Goal: Information Seeking & Learning: Learn about a topic

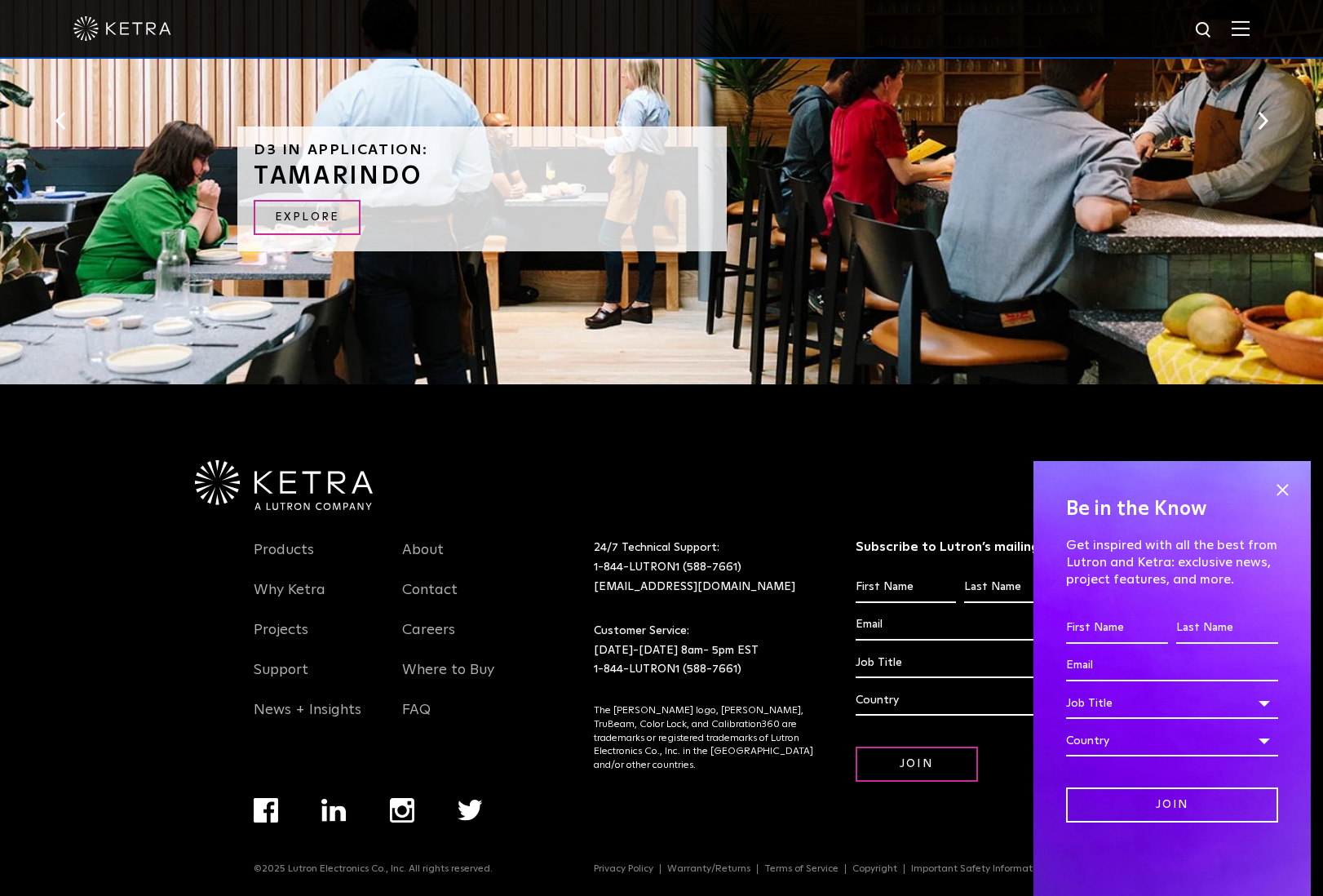
scroll to position [3486, 0]
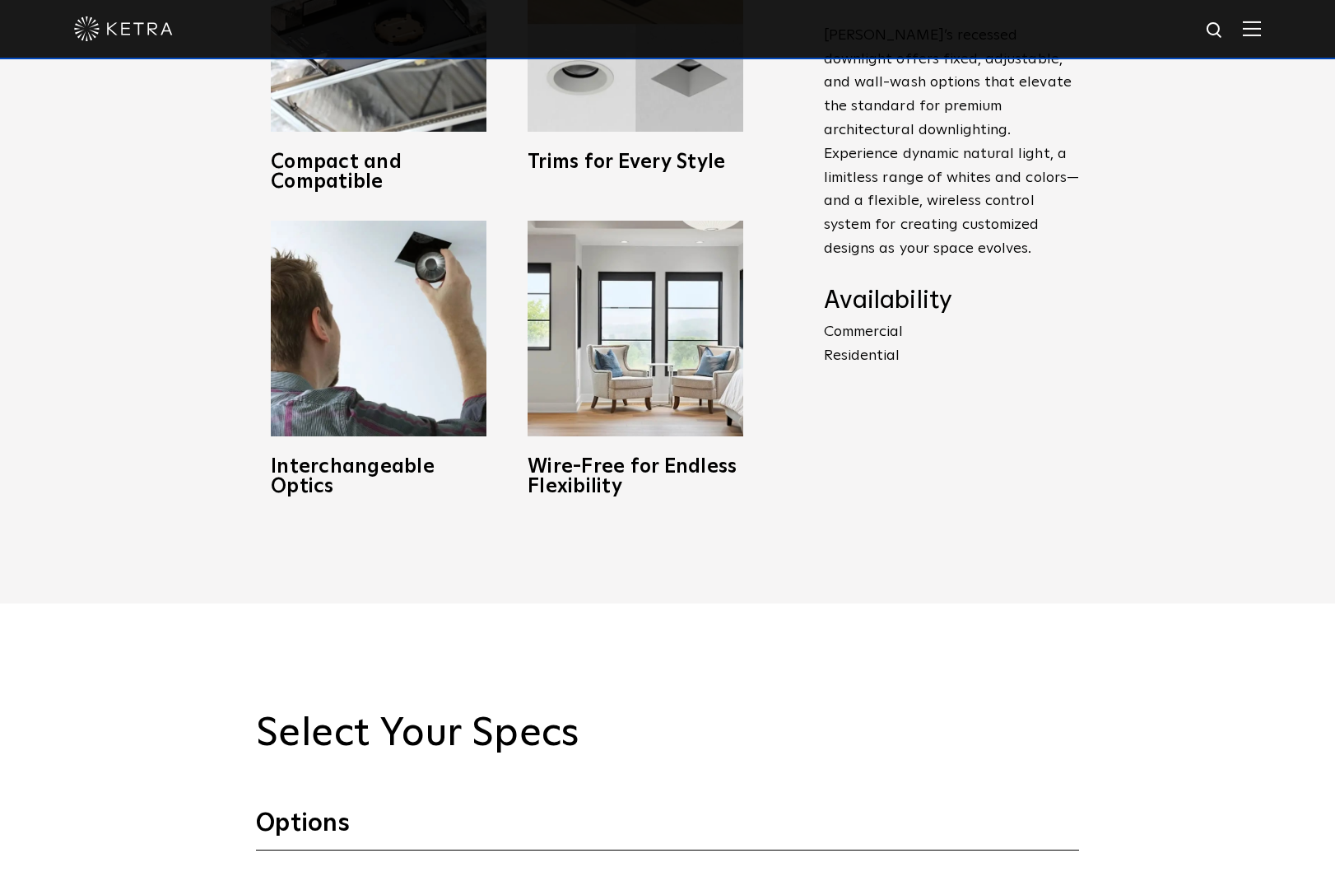
scroll to position [1074, 0]
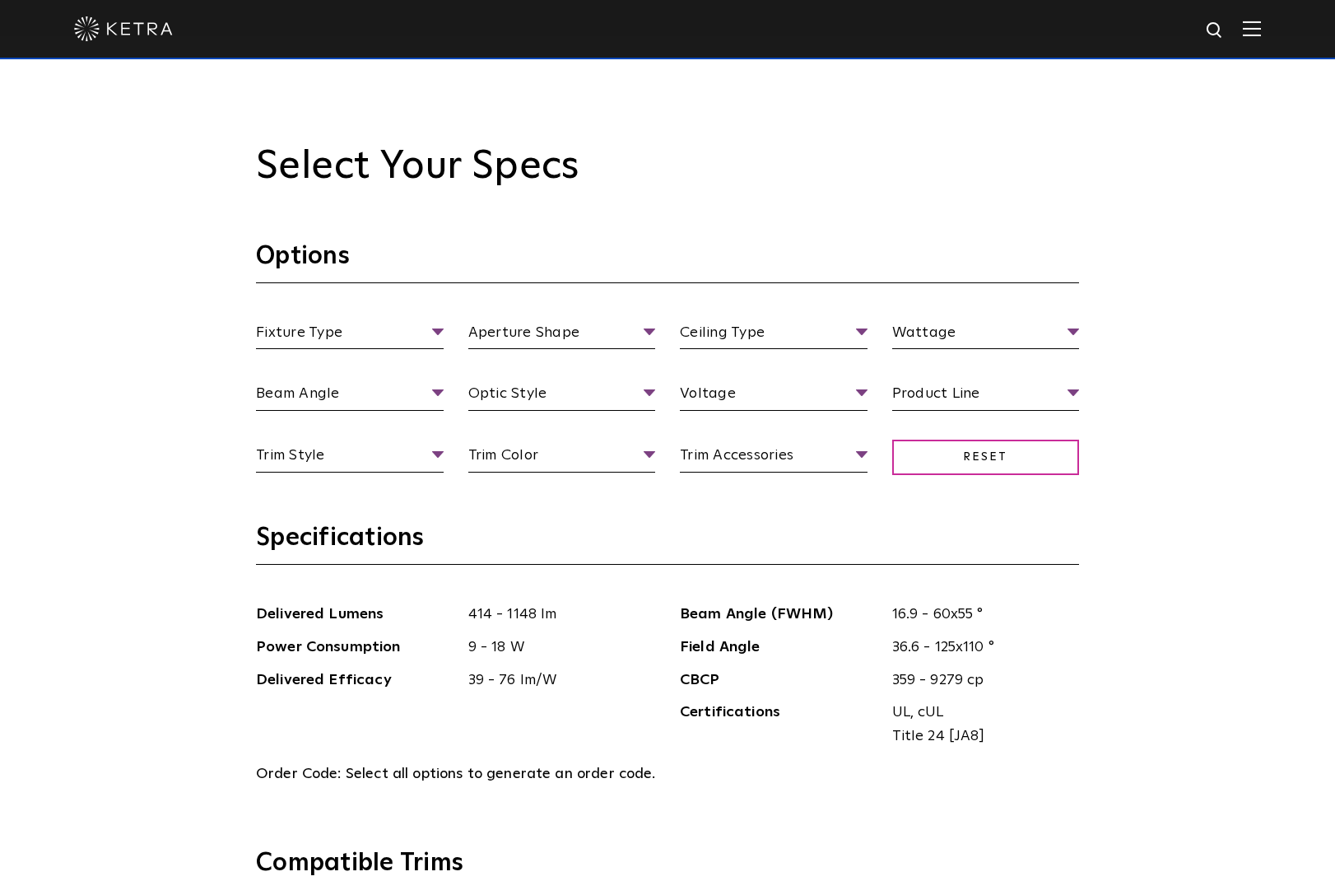
scroll to position [1653, 0]
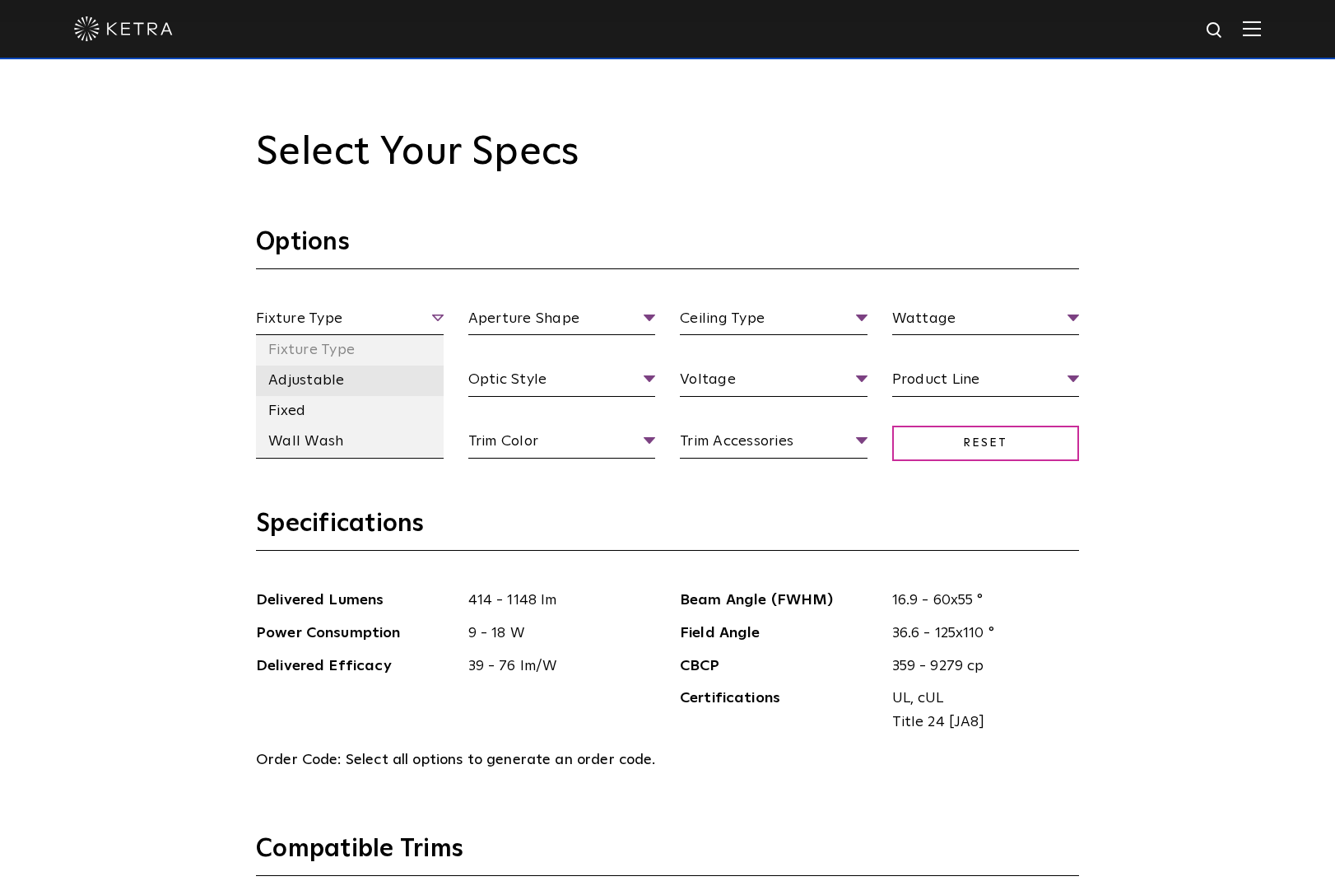
click at [308, 376] on li "Adjustable" at bounding box center [350, 380] width 188 height 30
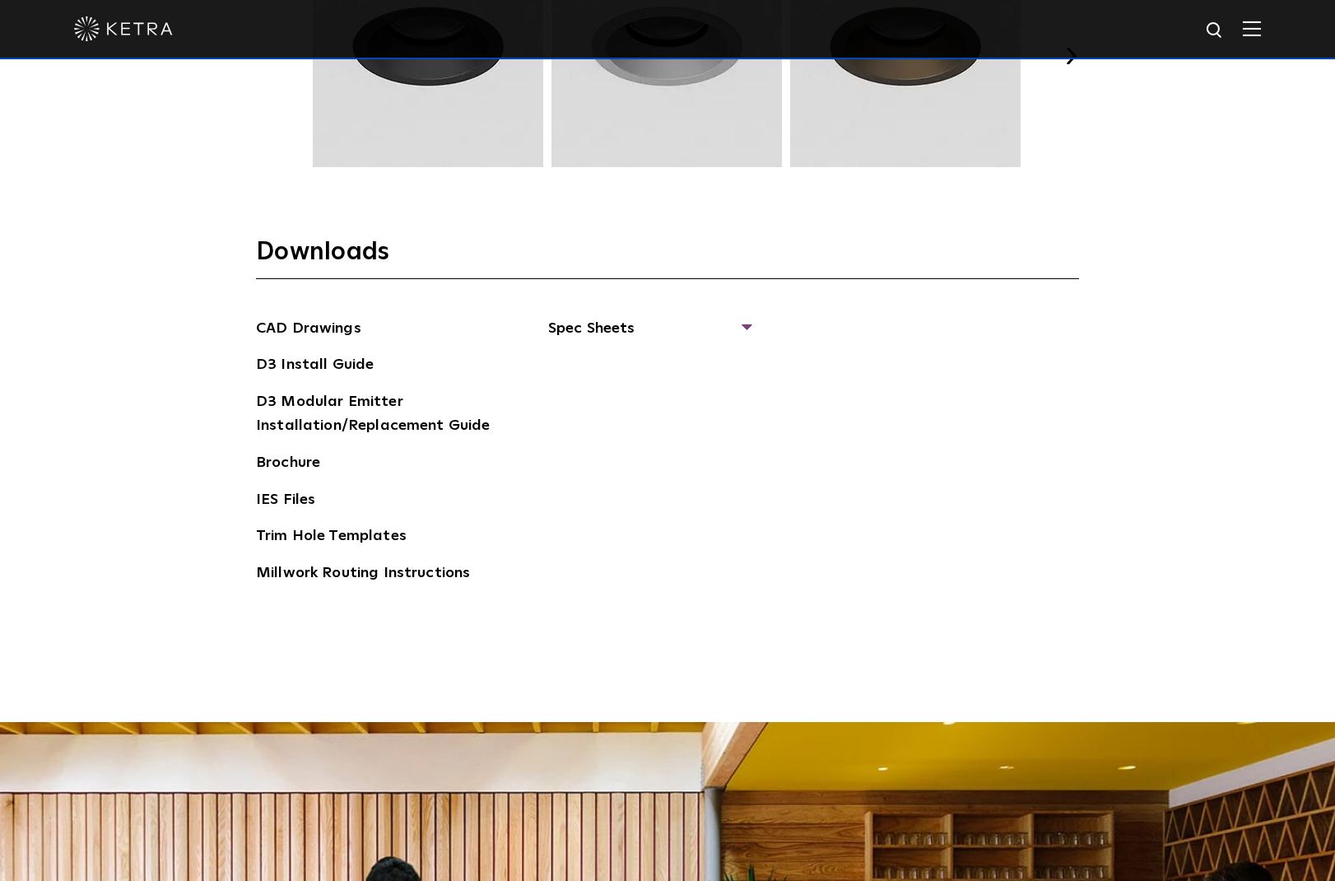
scroll to position [2631, 0]
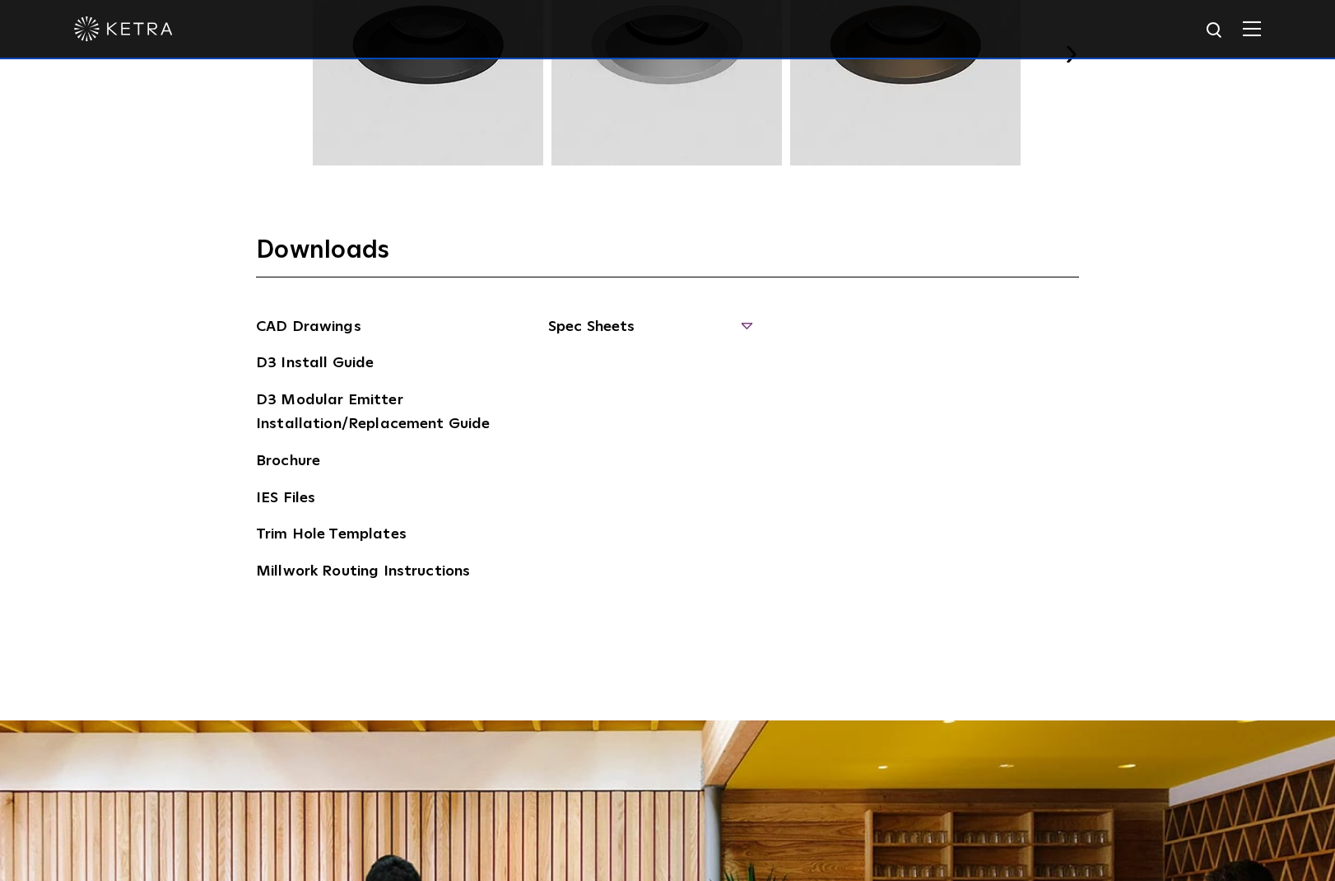
click at [606, 319] on span "Spec Sheets" at bounding box center [649, 333] width 202 height 36
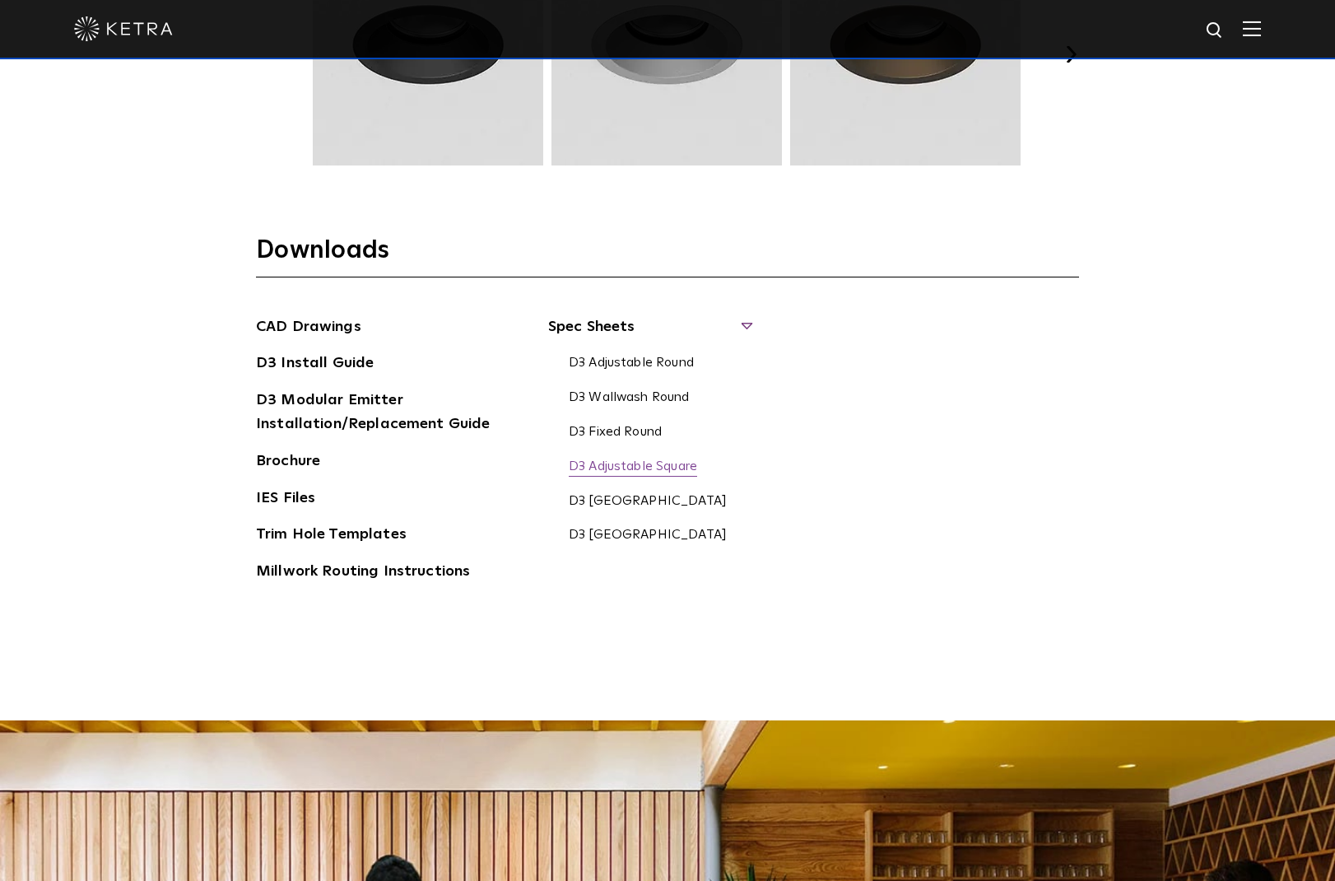
click at [627, 459] on link "D3 Adjustable Square" at bounding box center [633, 467] width 128 height 18
click at [620, 527] on link "D3 Fixed Square" at bounding box center [648, 536] width 158 height 18
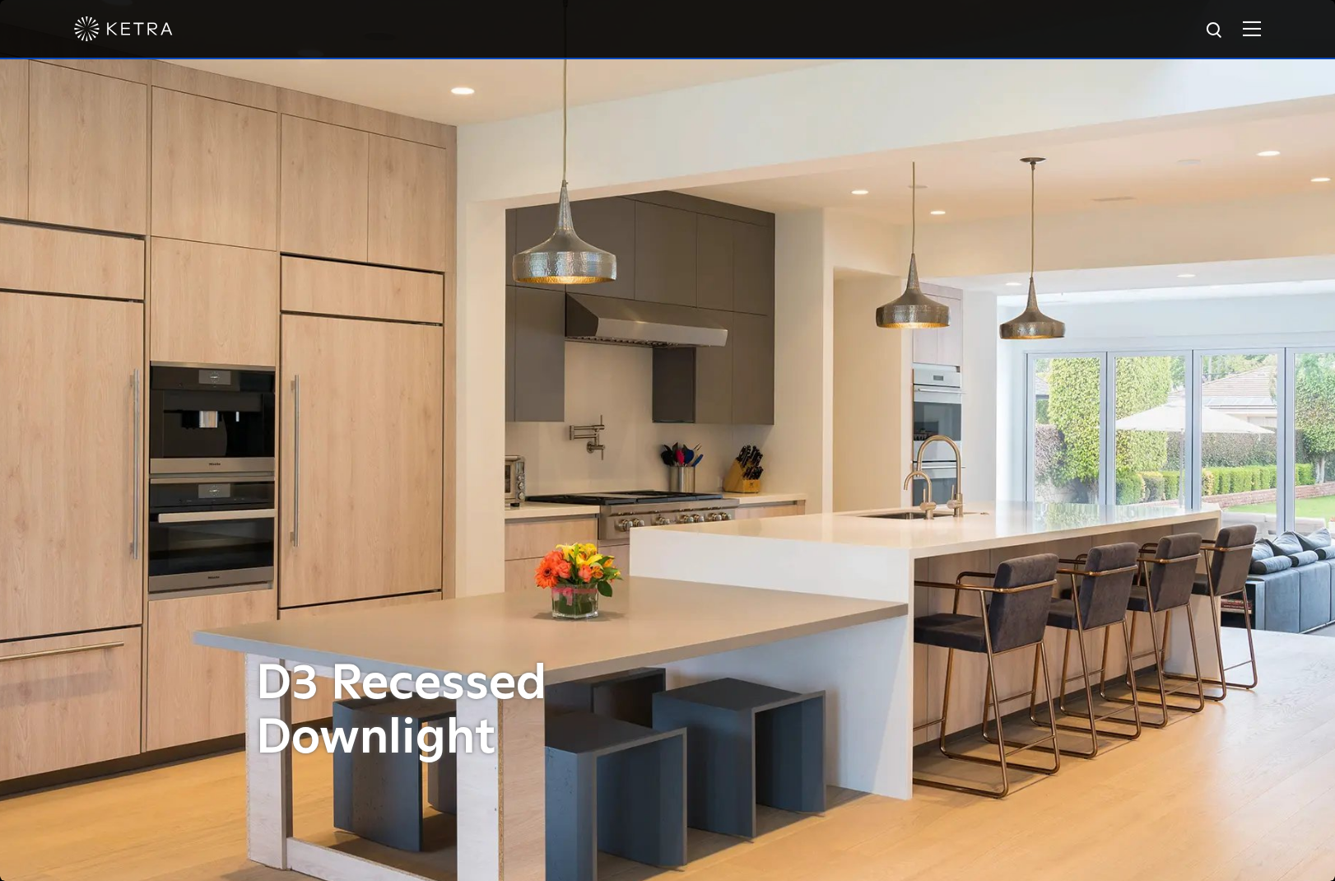
scroll to position [0, 0]
click at [1208, 28] on img at bounding box center [1215, 31] width 21 height 21
click at [975, 36] on input "text" at bounding box center [1057, 30] width 211 height 37
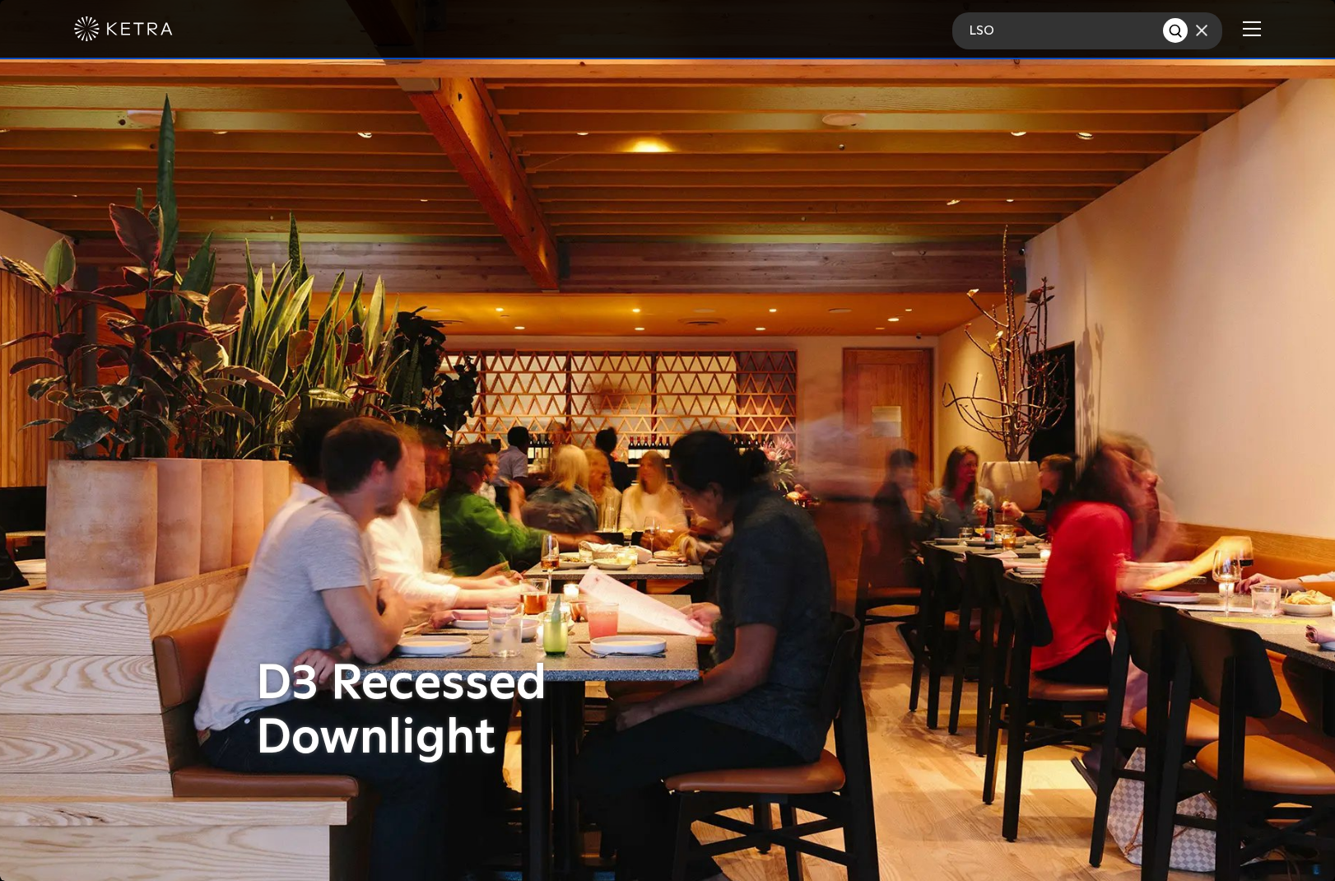
type input "LSO"
click at [1179, 25] on img "Search" at bounding box center [1176, 31] width 17 height 17
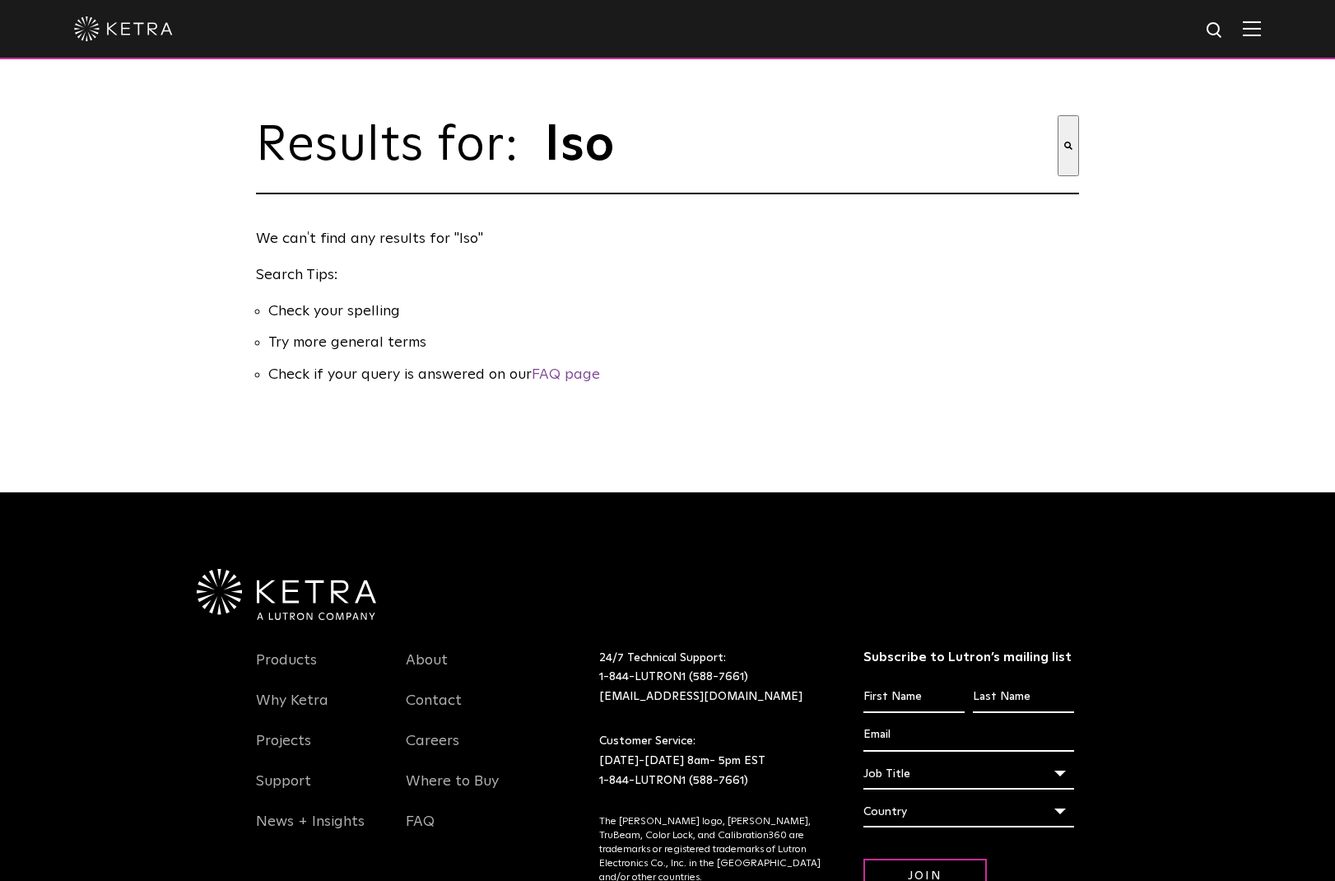
click at [1210, 24] on img at bounding box center [1215, 31] width 21 height 21
type input "l"
type input "Ketra lso"
click at [1179, 30] on img "Search" at bounding box center [1181, 31] width 17 height 17
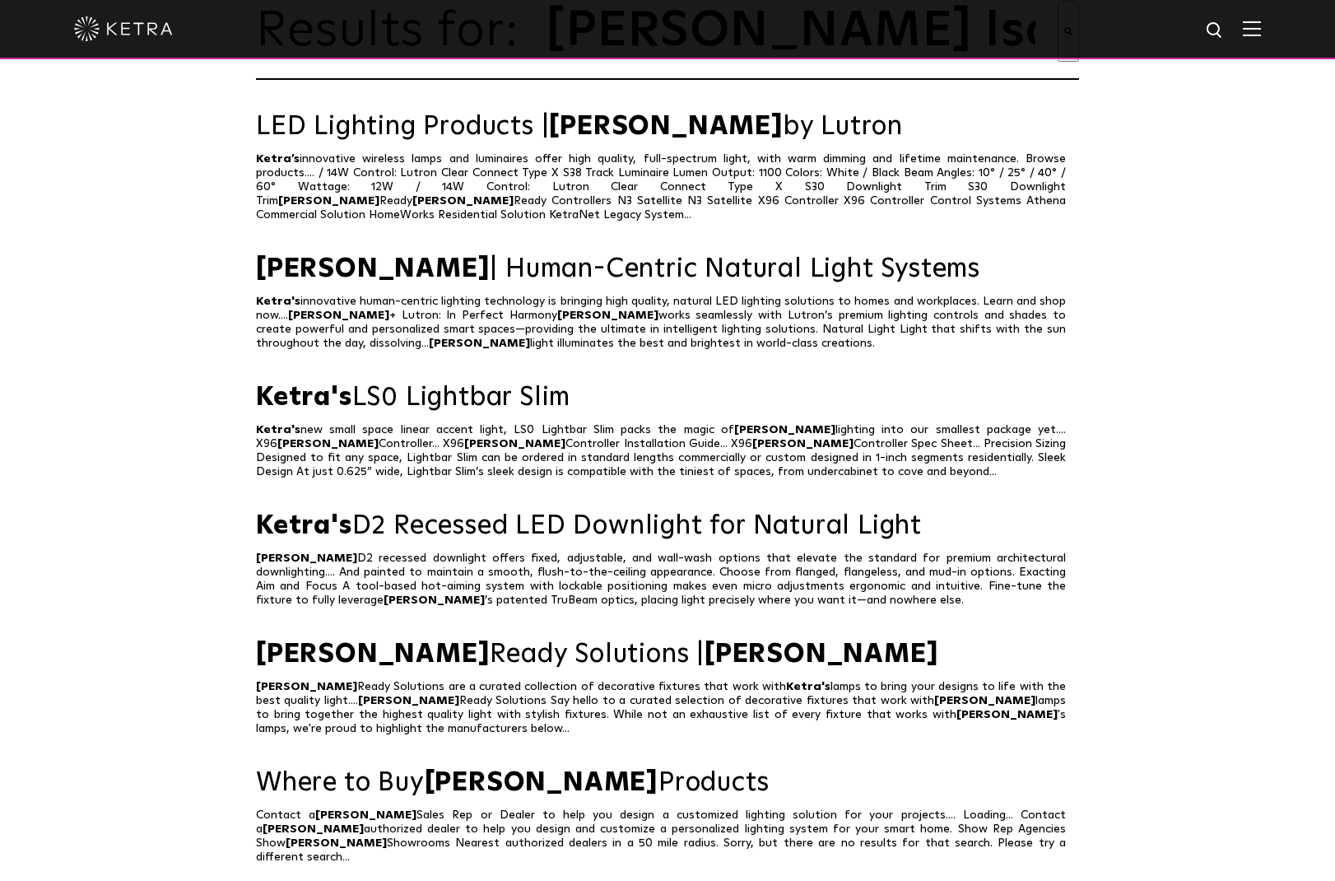
scroll to position [165, 0]
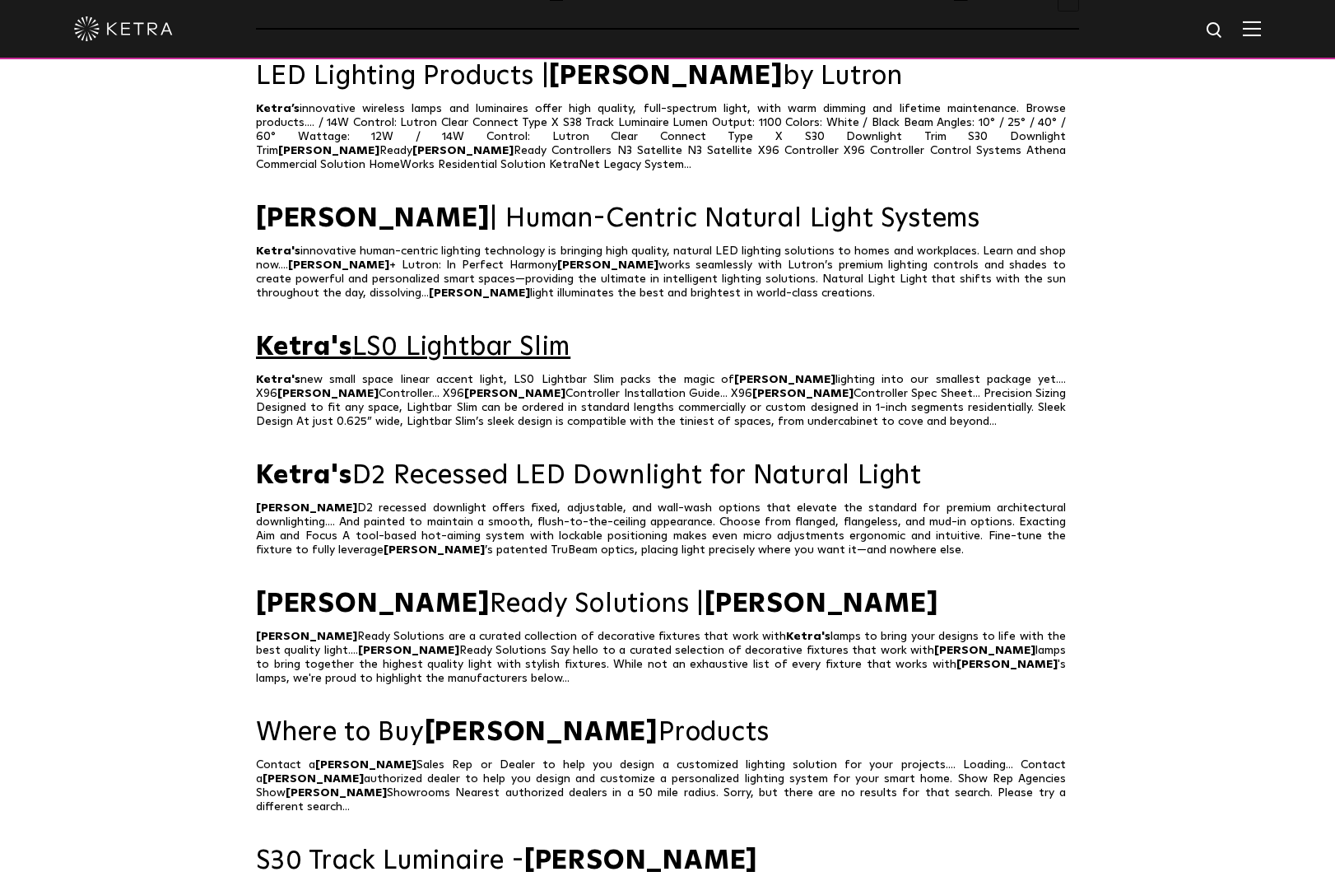
click at [398, 336] on link "Ketra's LS0 Lightbar Slim" at bounding box center [667, 347] width 823 height 29
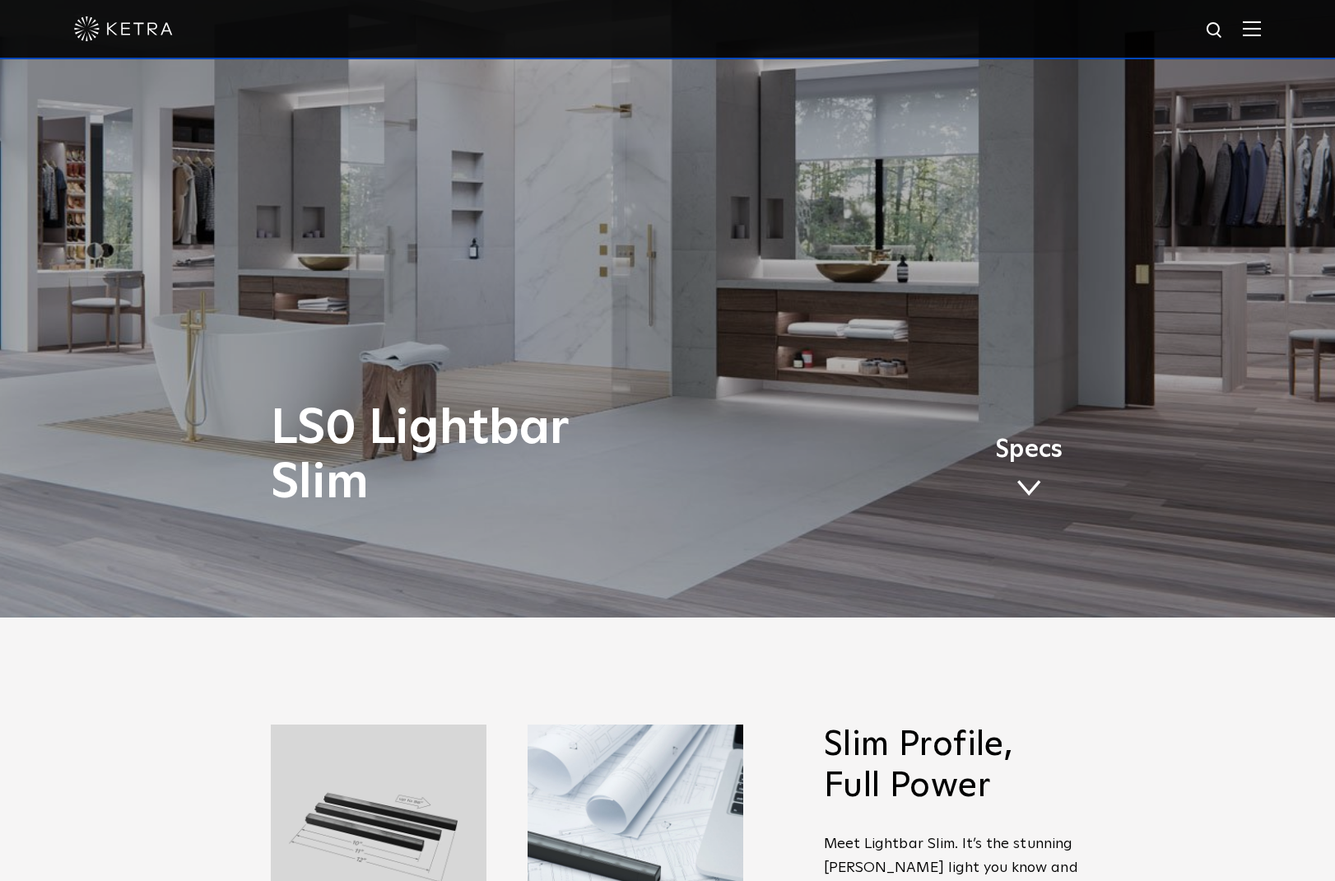
scroll to position [124, 0]
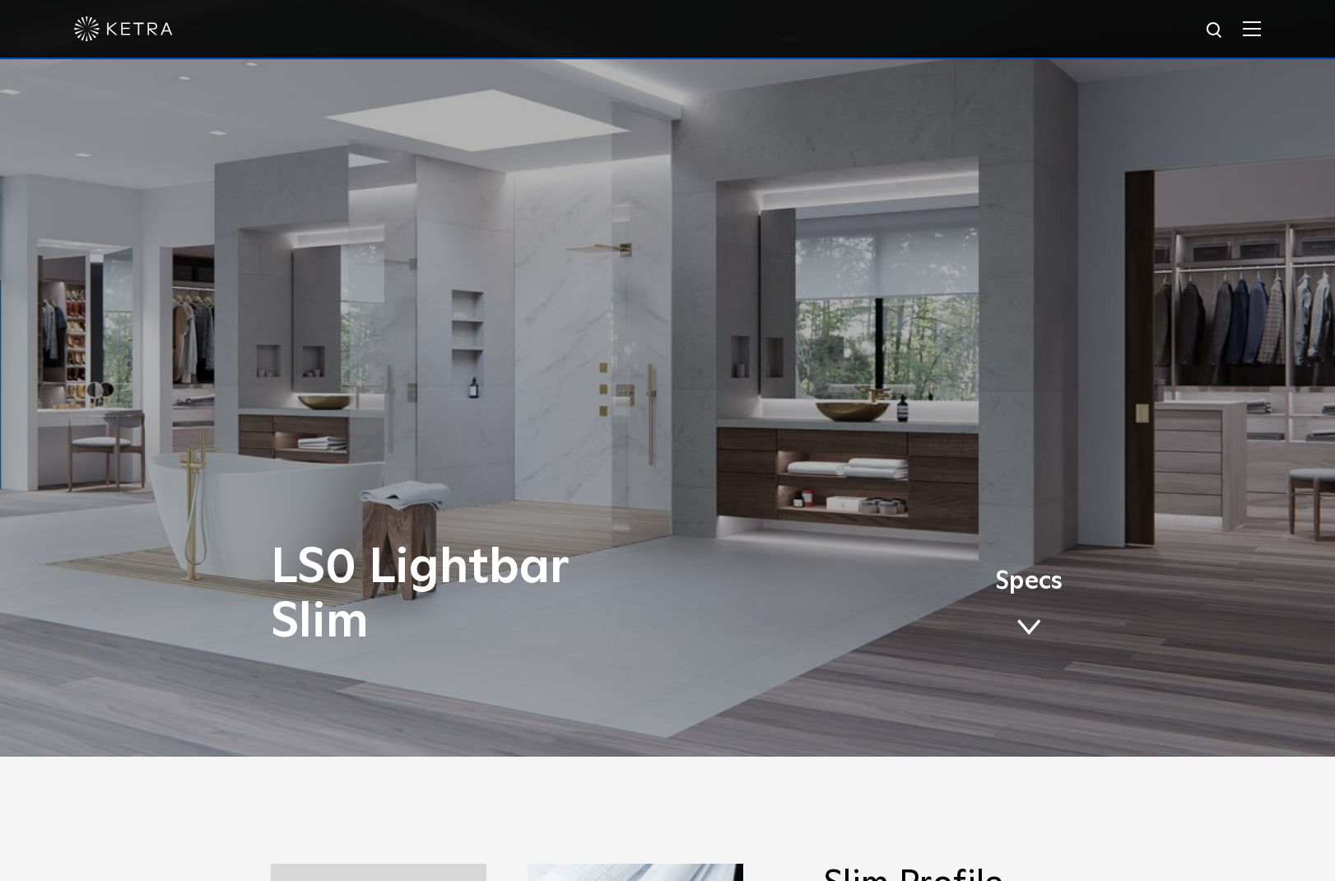
click at [1027, 606] on link "Specs" at bounding box center [1028, 609] width 67 height 64
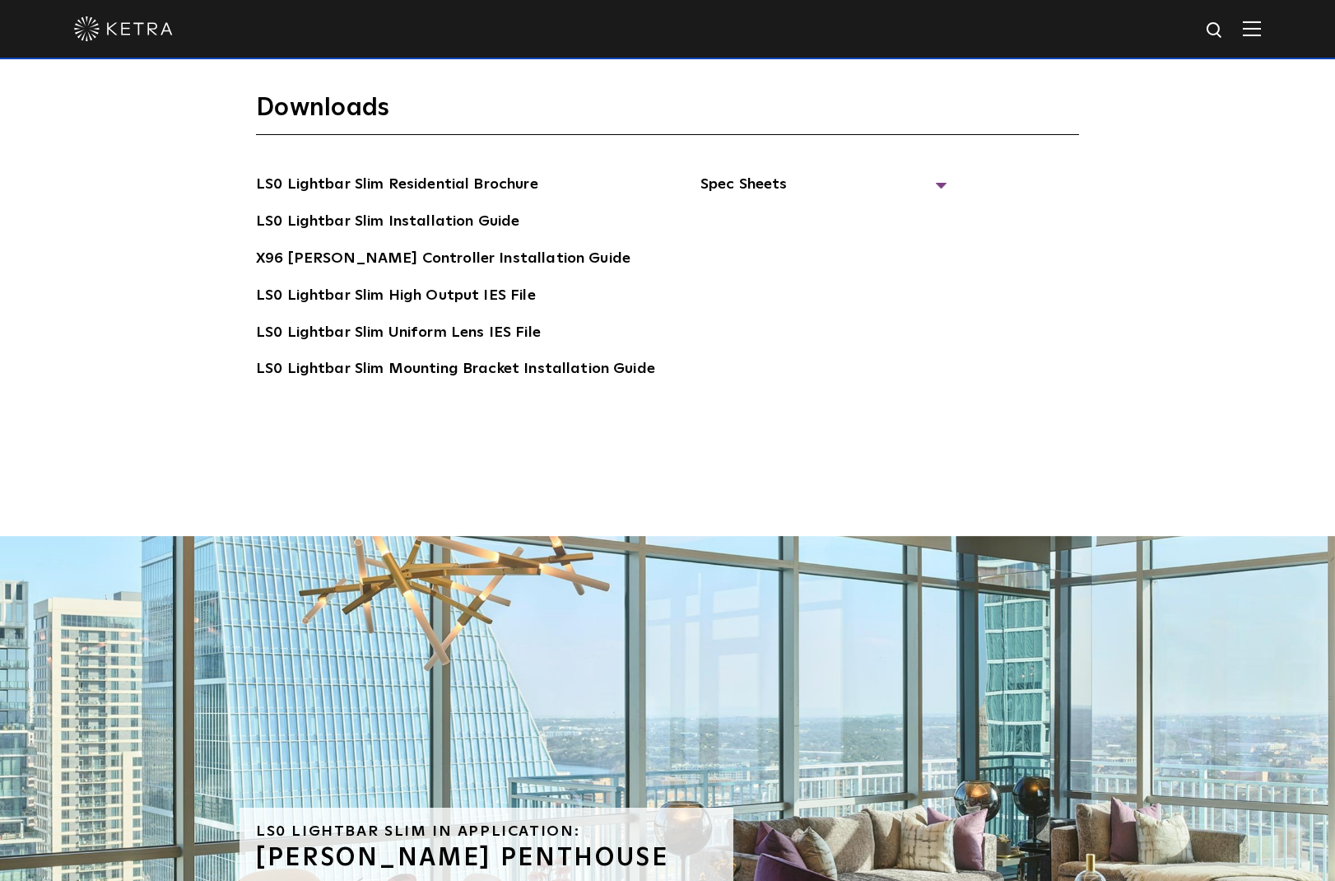
scroll to position [3764, 0]
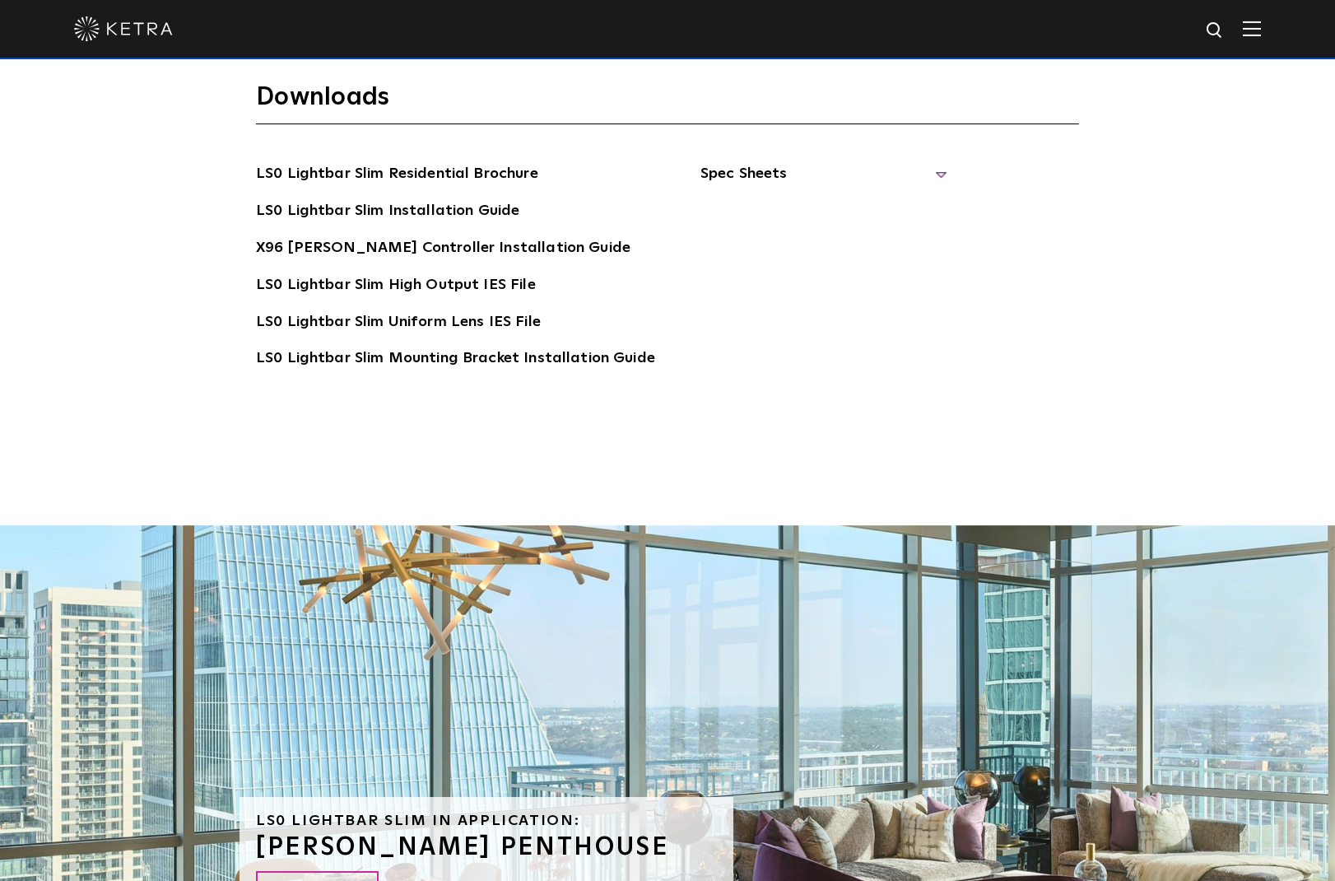
click at [761, 162] on span "Spec Sheets" at bounding box center [823, 180] width 247 height 36
click at [778, 198] on link "LS0 Lightbar Slim Spec Sheet" at bounding box center [827, 211] width 212 height 26
click at [1211, 31] on img at bounding box center [1215, 31] width 21 height 21
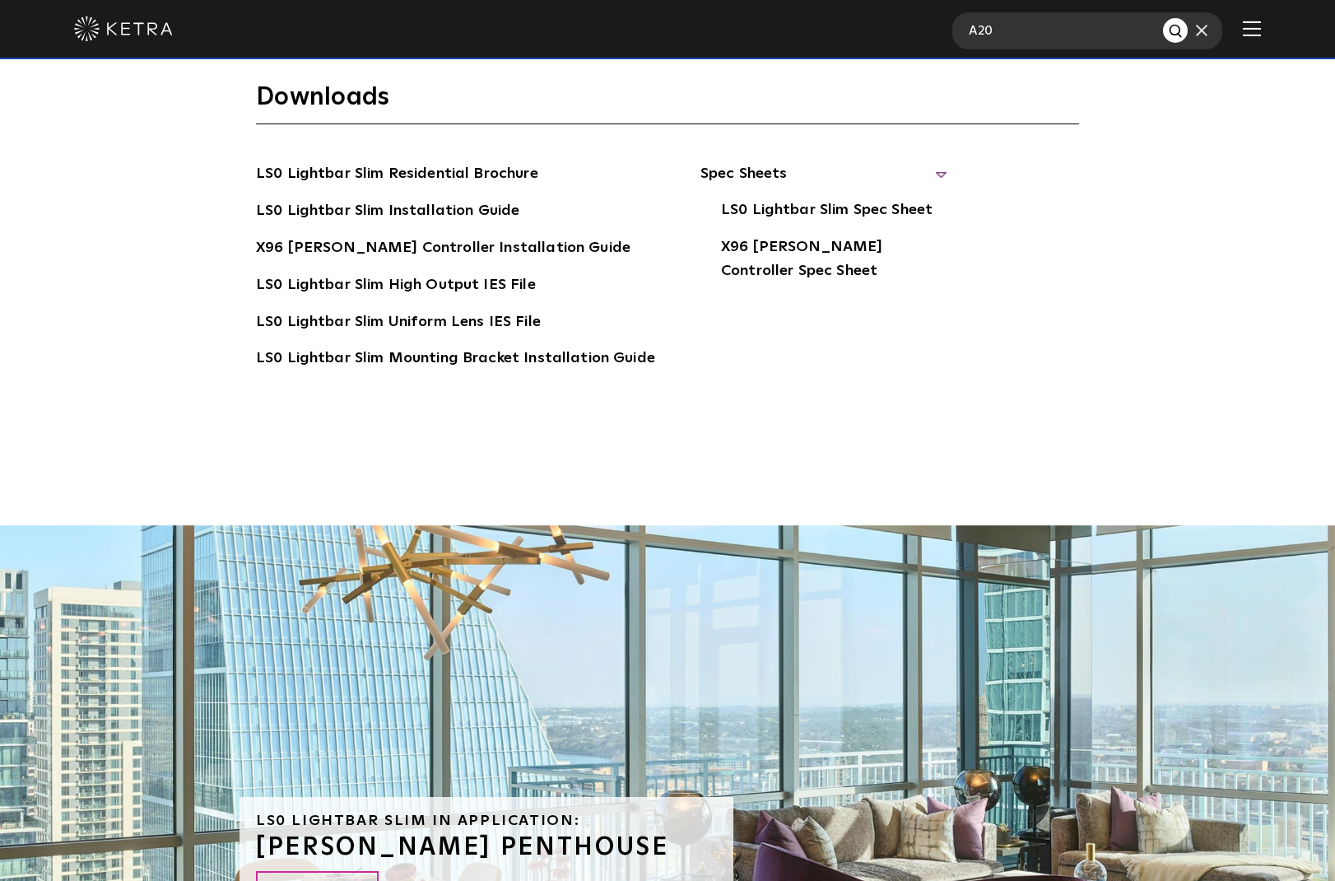
type input "A20"
click at [1174, 30] on button "Search" at bounding box center [1175, 30] width 25 height 25
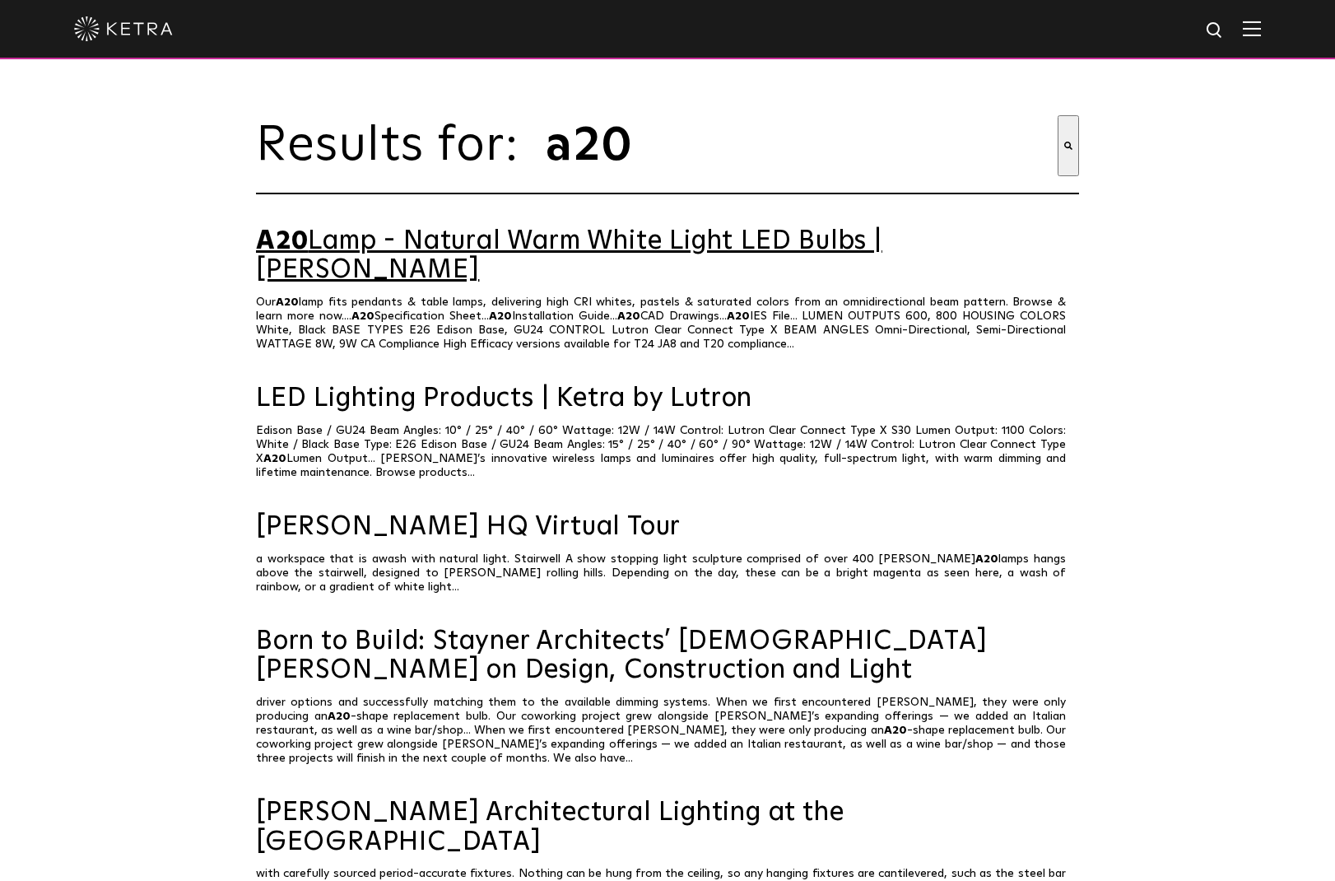
click at [511, 244] on link "A20 Lamp - Natural Warm White Light LED Bulbs | Ketra" at bounding box center [667, 256] width 823 height 58
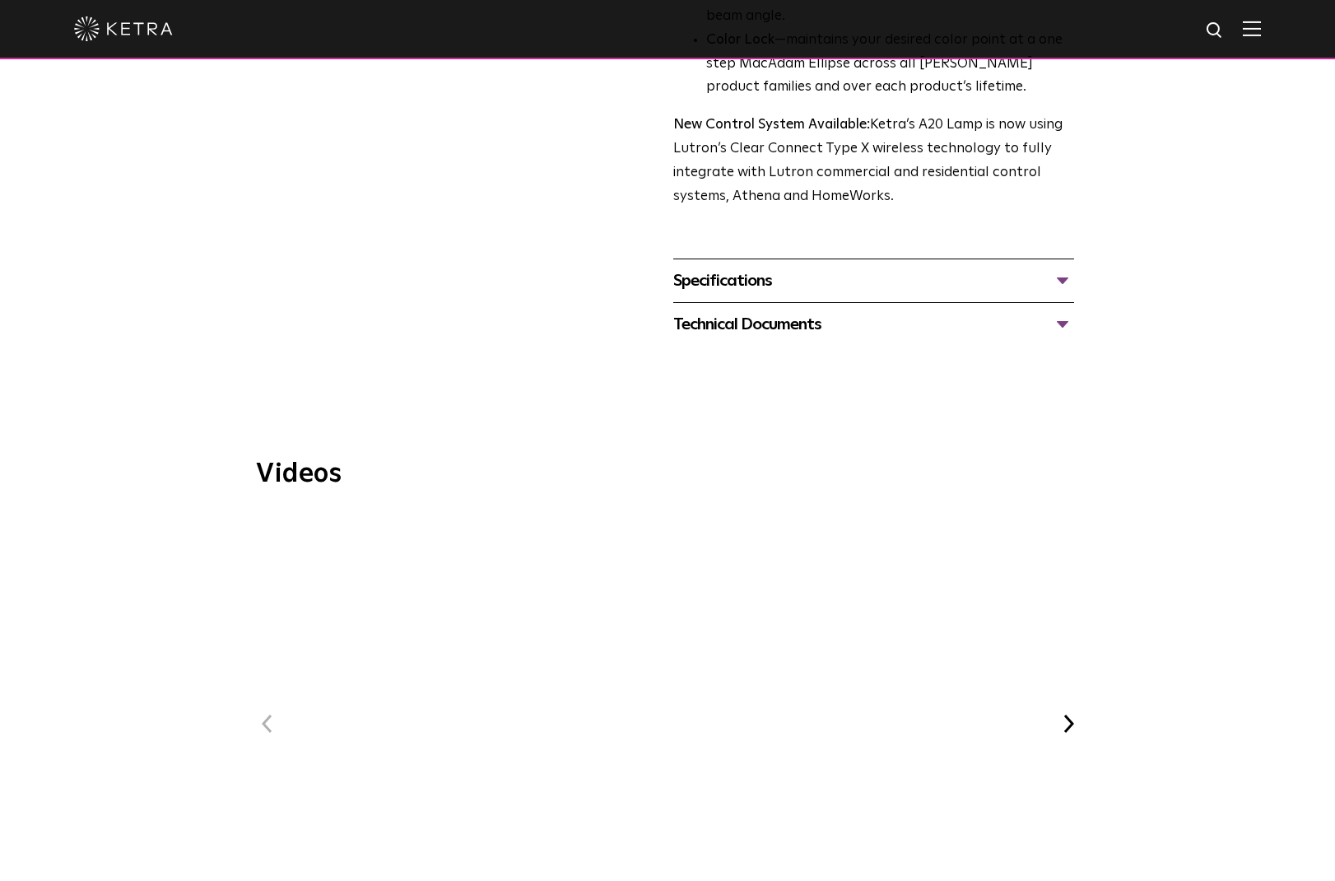
scroll to position [672, 0]
click at [1065, 270] on div "Specifications" at bounding box center [873, 283] width 401 height 26
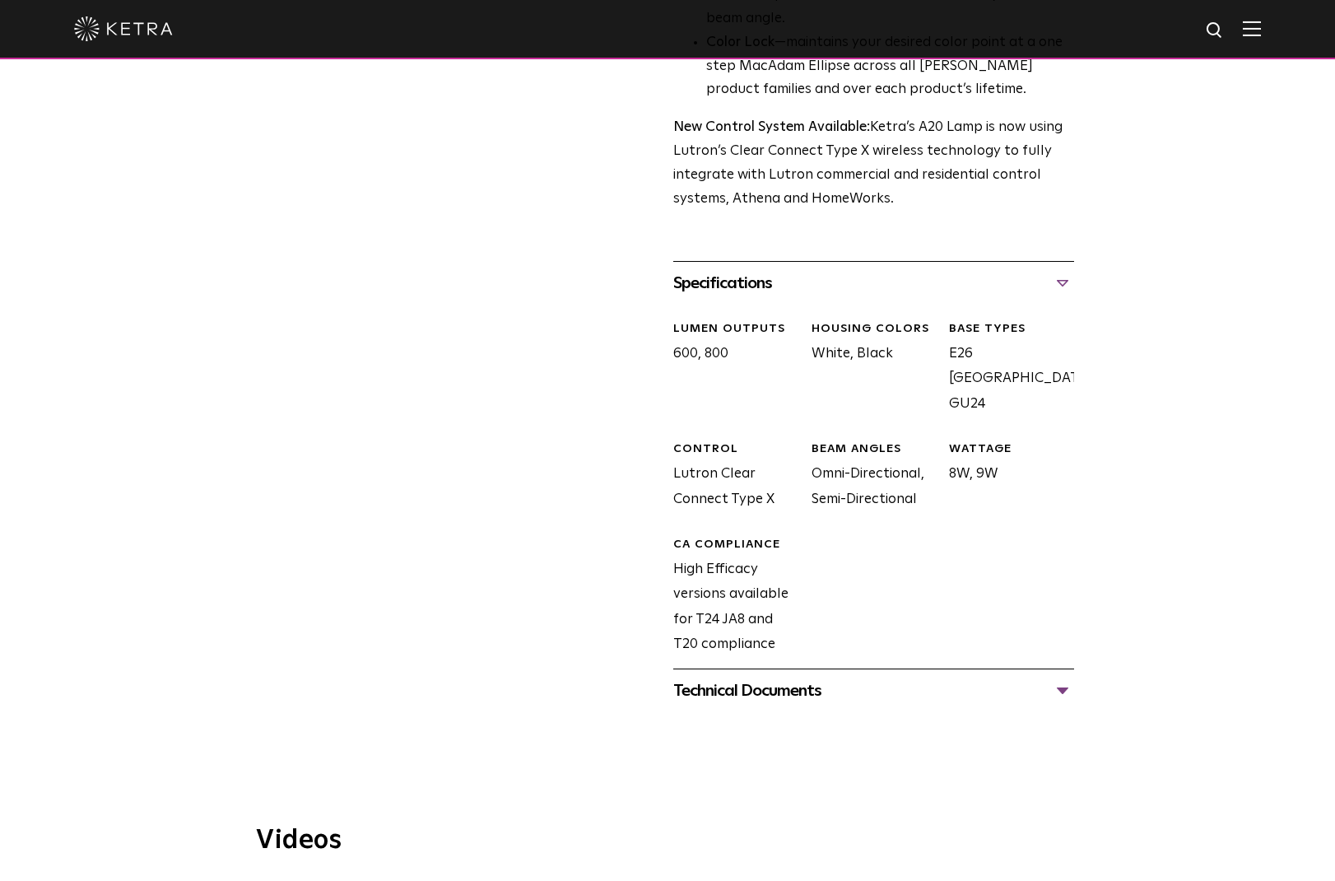
click at [1060, 677] on div "Technical Documents" at bounding box center [873, 690] width 401 height 26
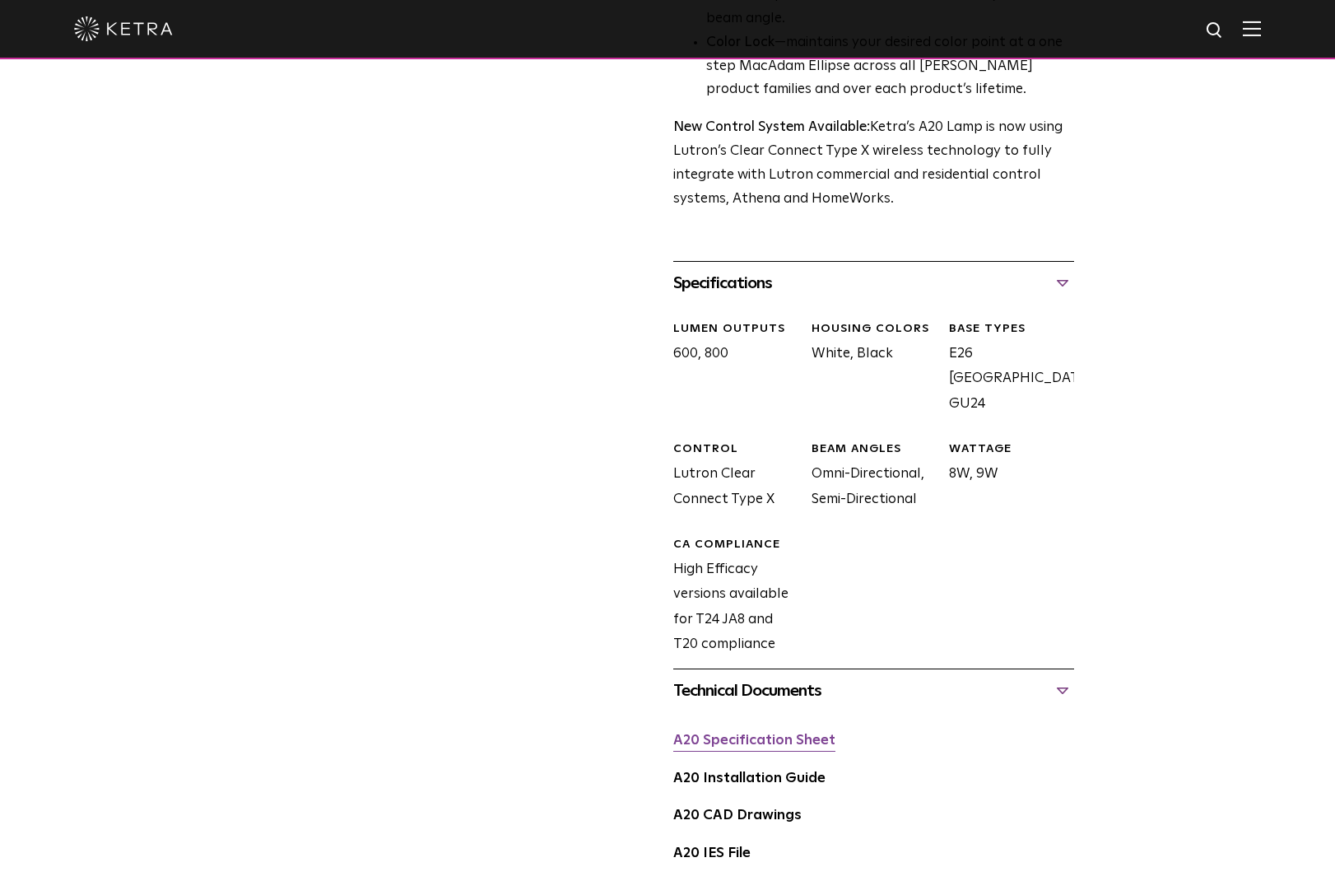
click at [759, 733] on link "A20 Specification Sheet" at bounding box center [754, 740] width 162 height 14
click at [1208, 26] on img at bounding box center [1215, 31] width 21 height 21
type input "lumaris"
click at [1174, 30] on button "Search" at bounding box center [1175, 30] width 25 height 25
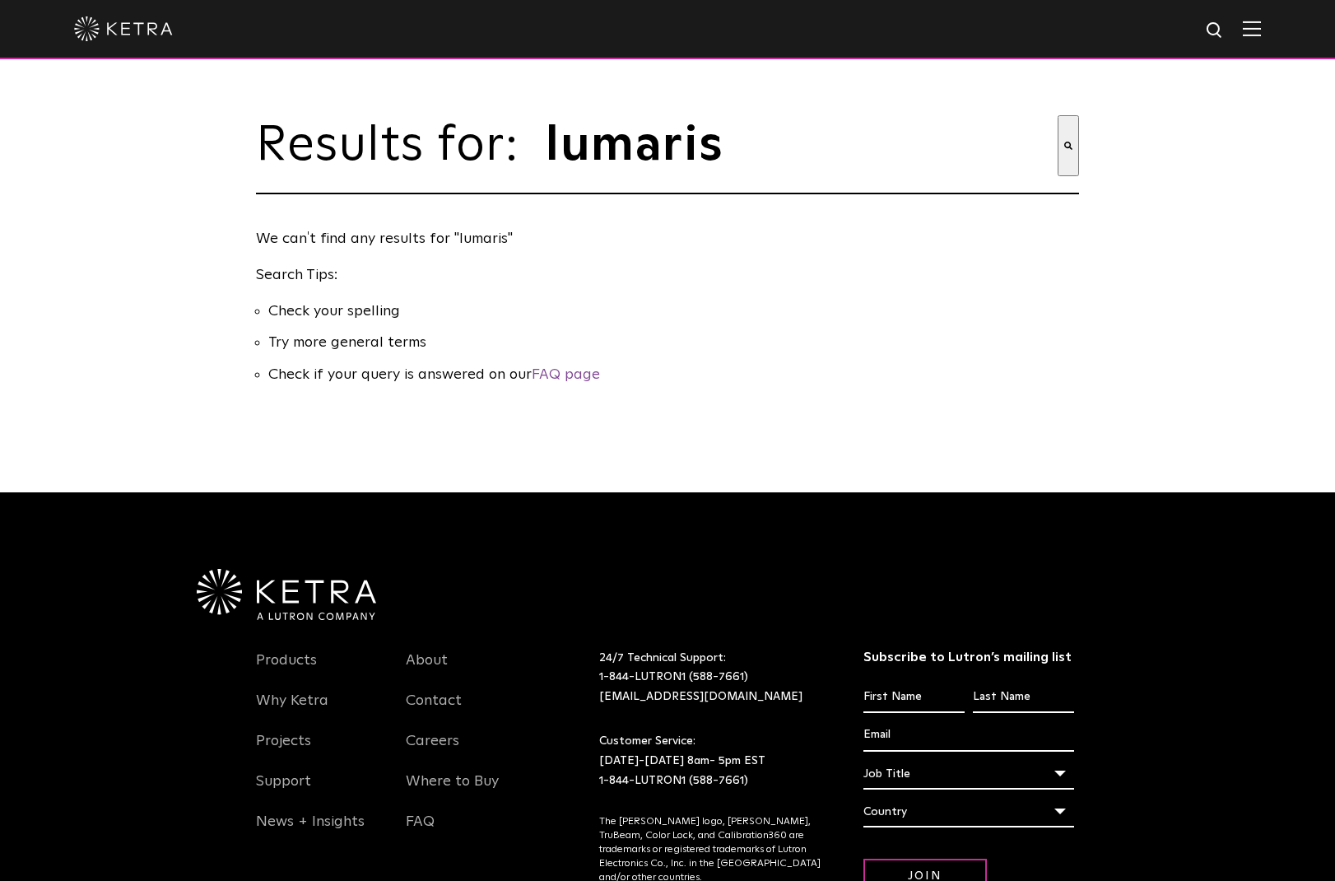
click at [1213, 26] on img at bounding box center [1215, 31] width 21 height 21
type input "lumaras"
click at [1177, 35] on img "Search" at bounding box center [1181, 31] width 17 height 17
